Goal: Find specific page/section: Find specific page/section

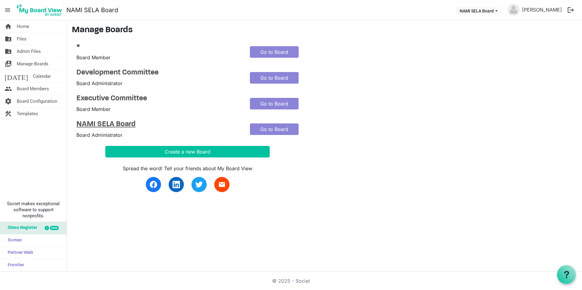
click at [89, 124] on h4 "NAMI SELA Board" at bounding box center [158, 124] width 164 height 9
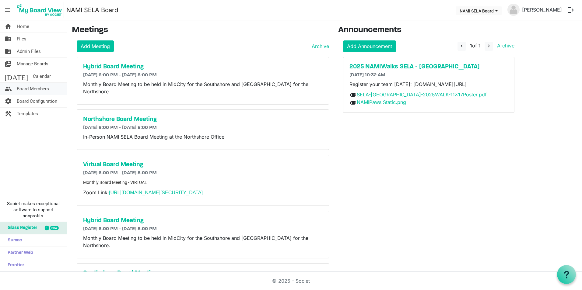
click at [33, 88] on span "Board Members" at bounding box center [33, 89] width 32 height 12
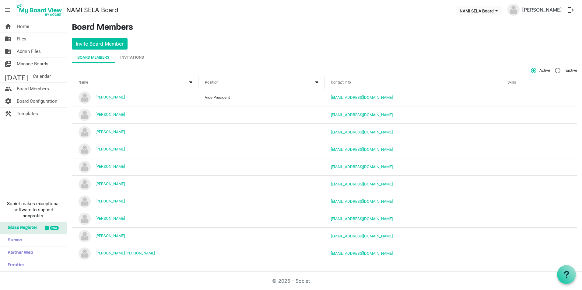
scroll to position [3, 0]
click at [134, 56] on div "Invitations" at bounding box center [132, 57] width 24 height 6
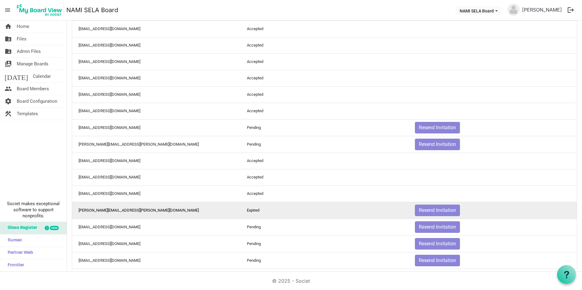
scroll to position [70, 0]
